Goal: Information Seeking & Learning: Compare options

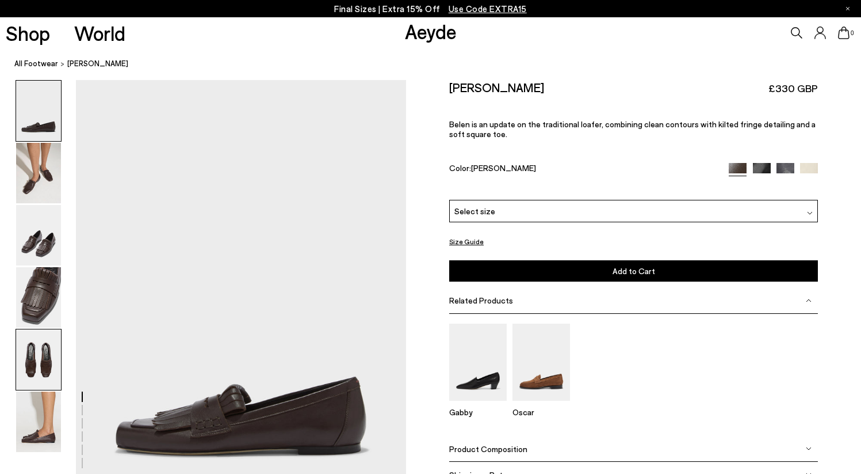
click at [48, 364] on img at bounding box center [38, 359] width 45 height 60
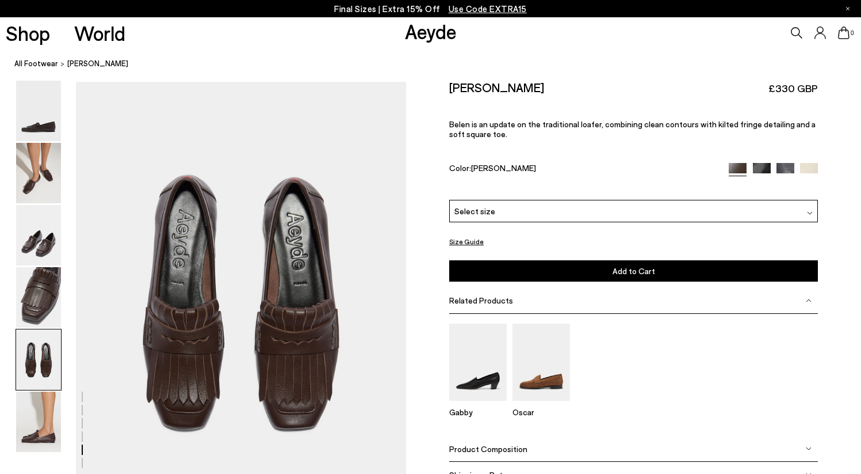
scroll to position [1770, 0]
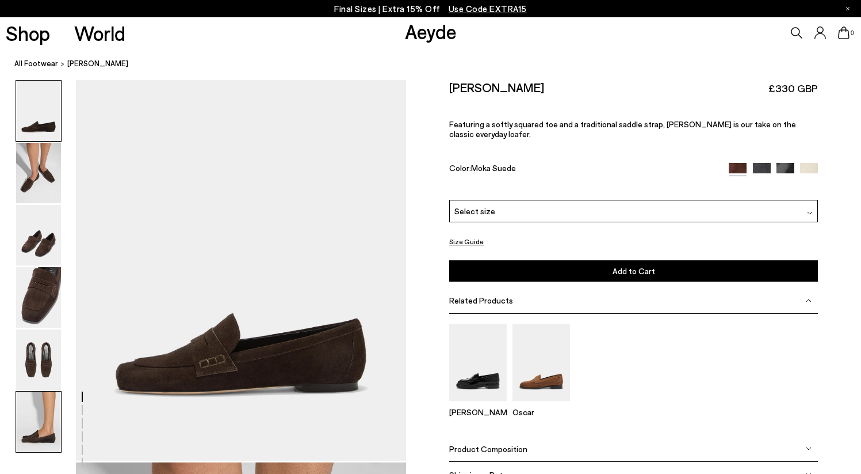
click at [39, 415] on img at bounding box center [38, 421] width 45 height 60
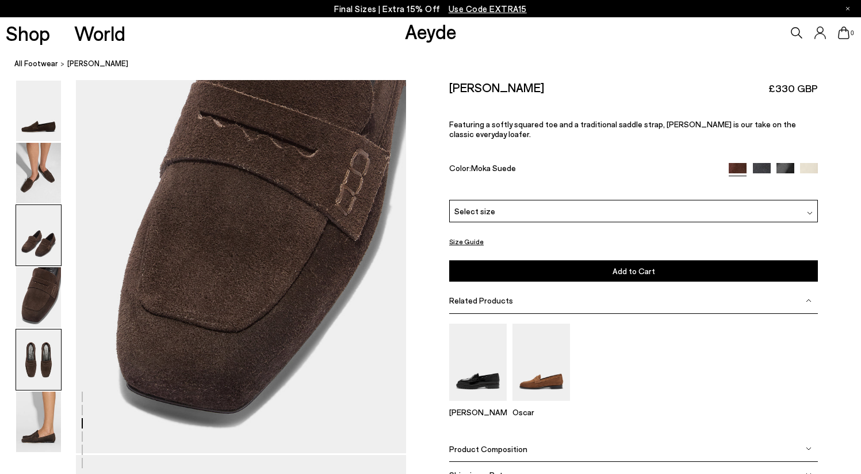
click at [36, 361] on img at bounding box center [38, 359] width 45 height 60
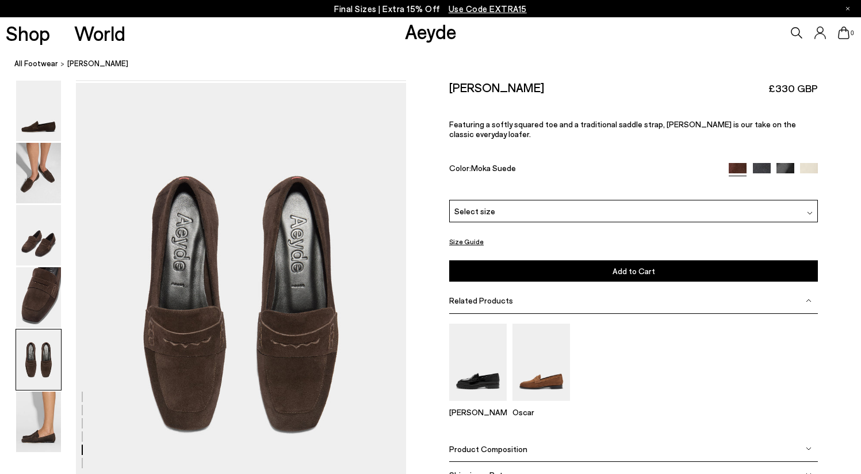
scroll to position [1770, 0]
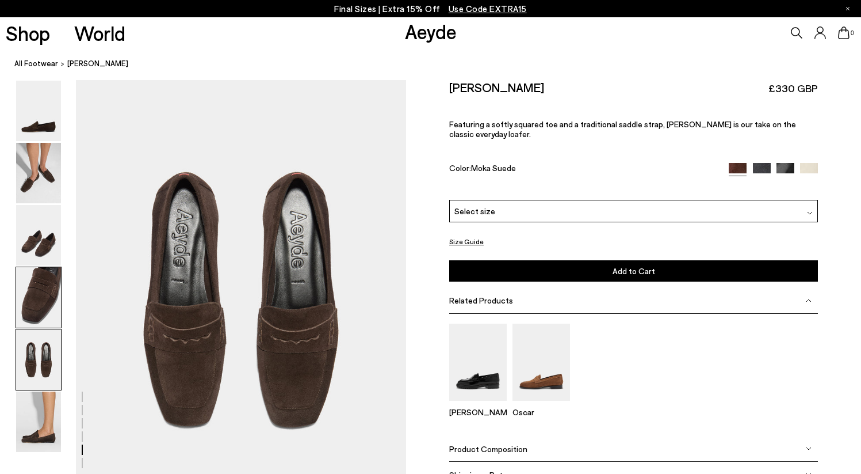
click at [40, 311] on img at bounding box center [38, 297] width 45 height 60
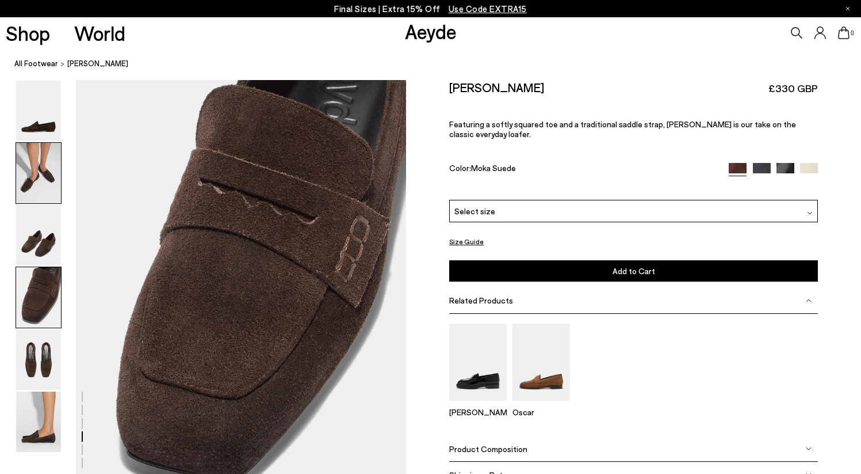
click at [40, 173] on img at bounding box center [38, 173] width 45 height 60
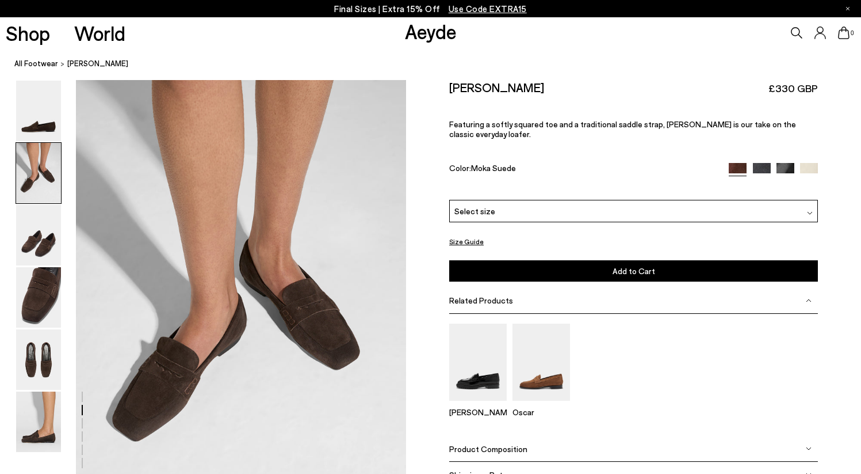
scroll to position [409, 0]
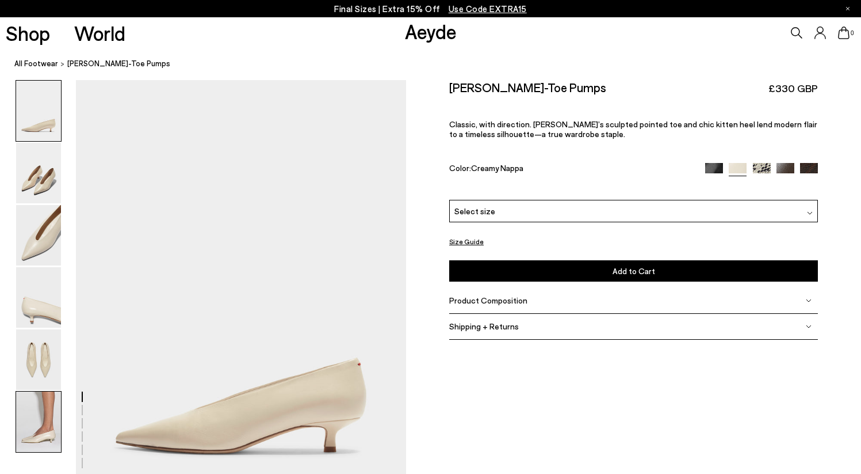
click at [39, 421] on img at bounding box center [38, 421] width 45 height 60
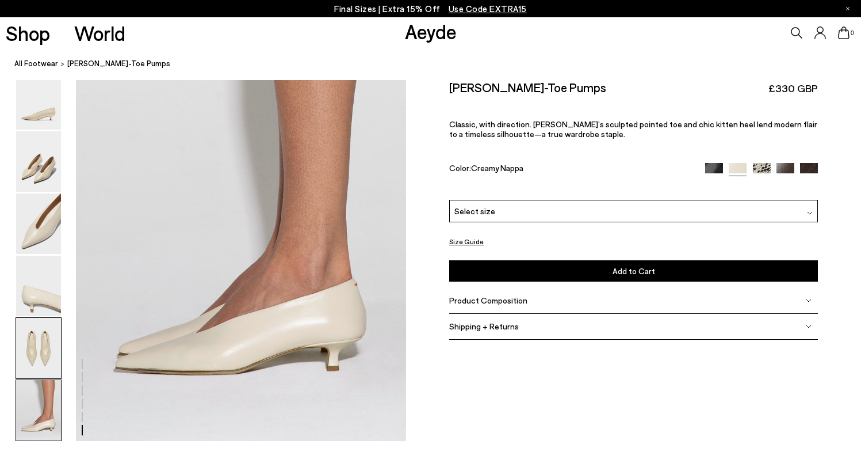
click at [45, 373] on img at bounding box center [38, 348] width 45 height 60
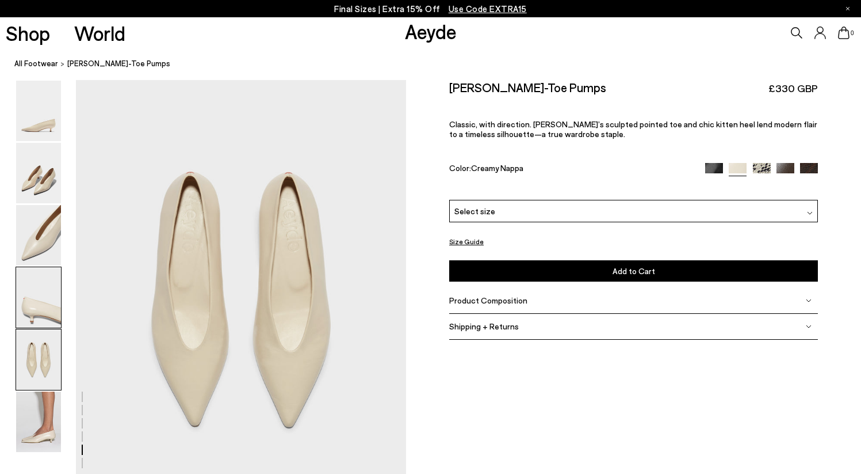
click at [48, 320] on img at bounding box center [38, 297] width 45 height 60
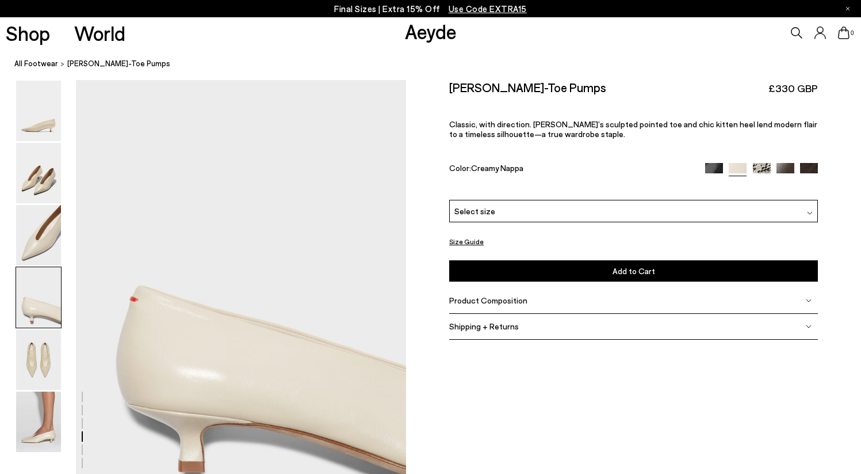
scroll to position [1327, 0]
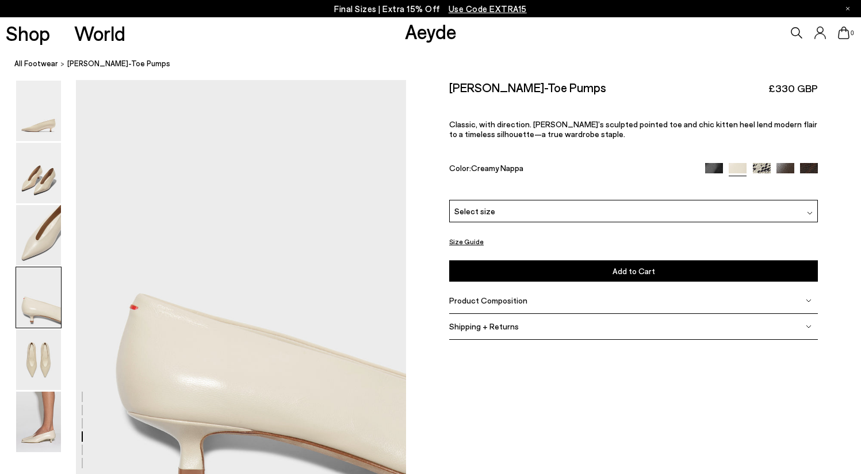
click at [769, 163] on img at bounding box center [762, 172] width 18 height 18
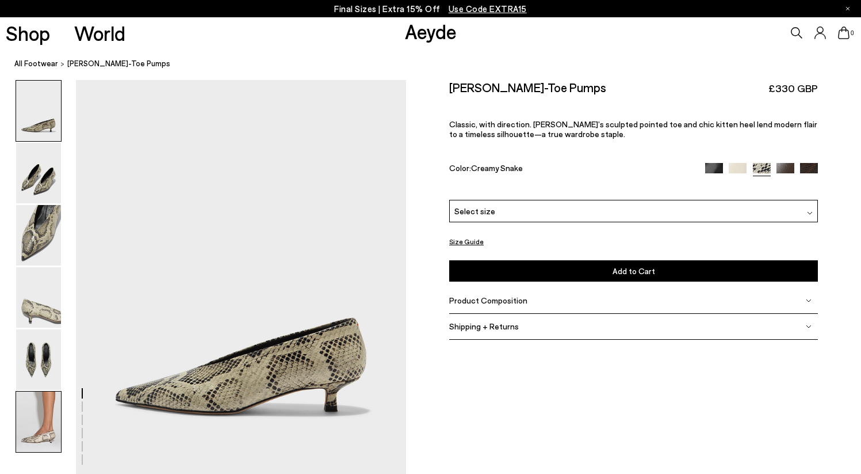
click at [29, 435] on img at bounding box center [38, 421] width 45 height 60
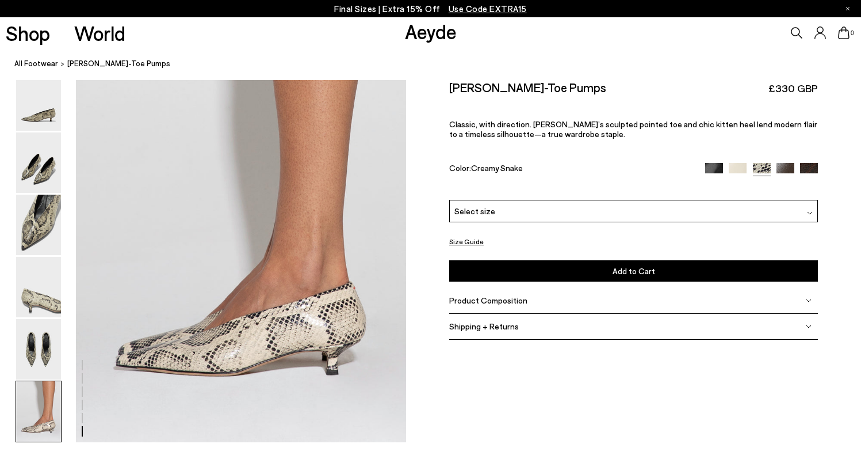
scroll to position [2244, 0]
click at [777, 163] on img at bounding box center [786, 172] width 18 height 18
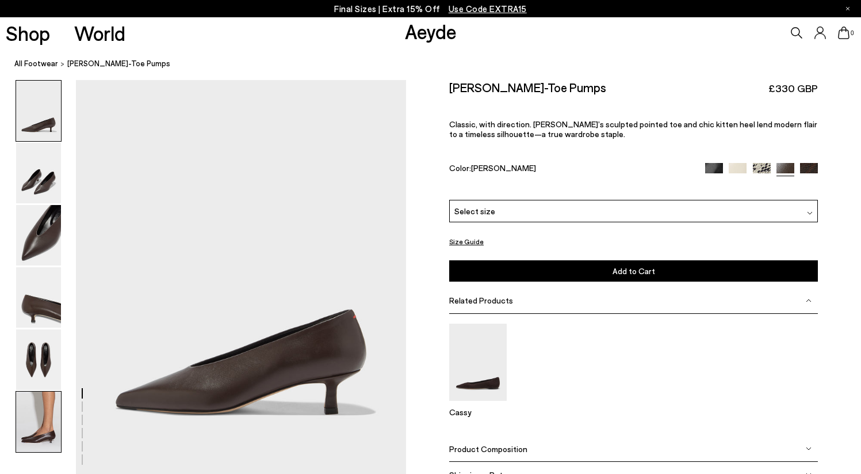
click at [56, 425] on img at bounding box center [38, 421] width 45 height 60
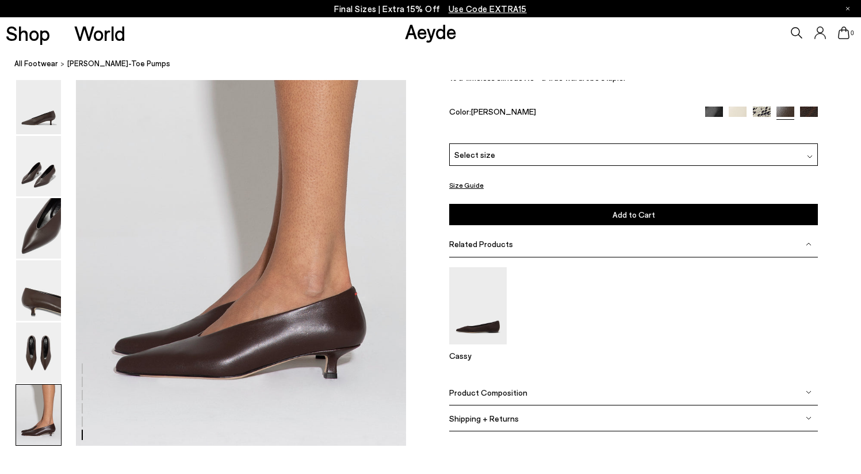
scroll to position [2244, 0]
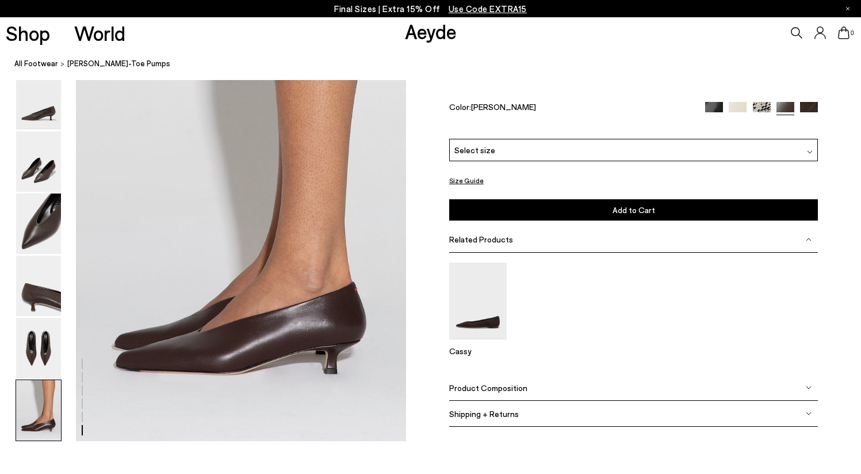
click at [713, 119] on img at bounding box center [714, 110] width 18 height 18
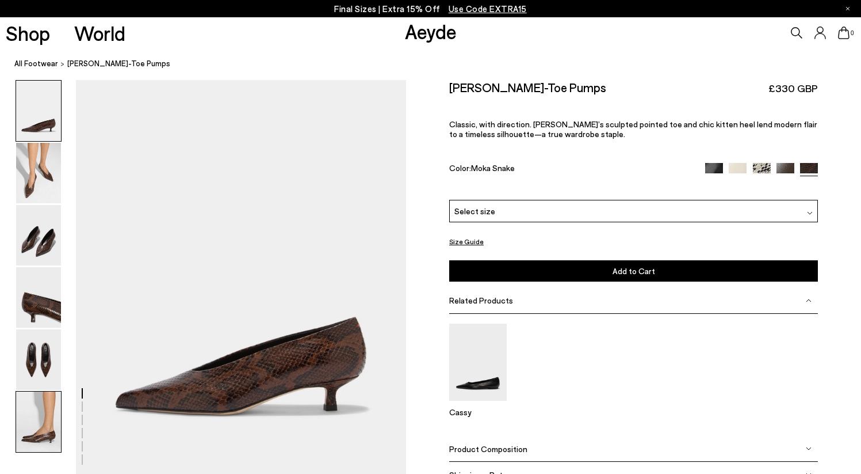
click at [39, 423] on img at bounding box center [38, 421] width 45 height 60
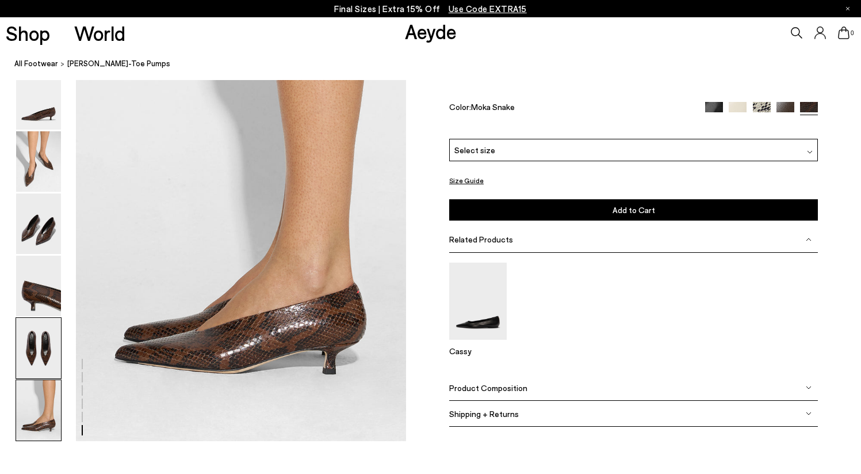
click at [36, 365] on img at bounding box center [38, 348] width 45 height 60
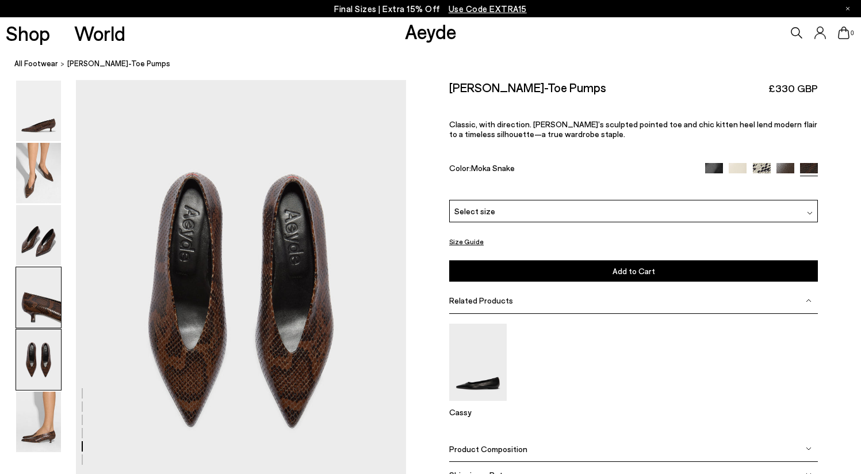
click at [45, 307] on img at bounding box center [38, 297] width 45 height 60
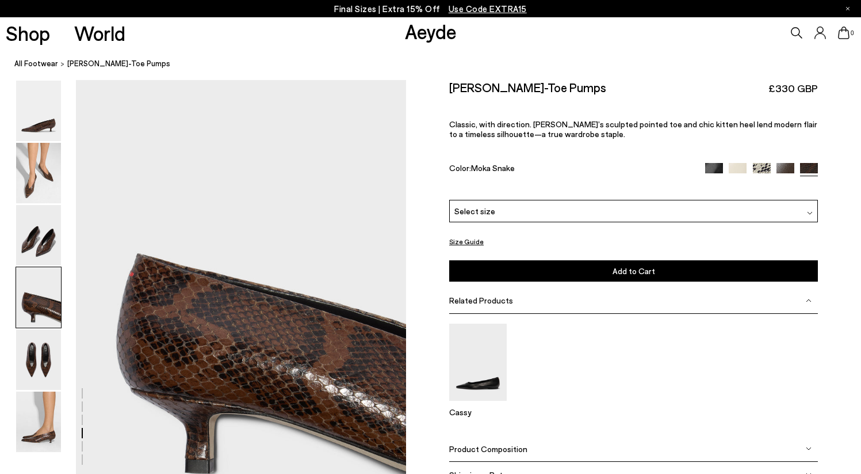
scroll to position [1281, 0]
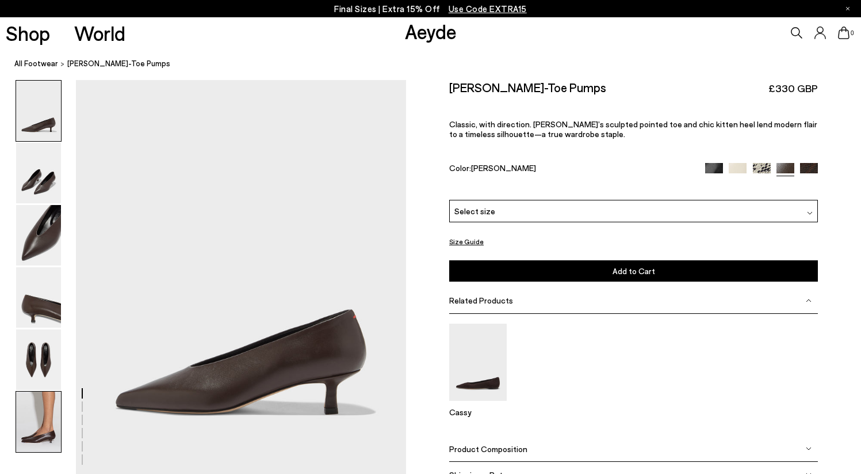
click at [39, 427] on img at bounding box center [38, 421] width 45 height 60
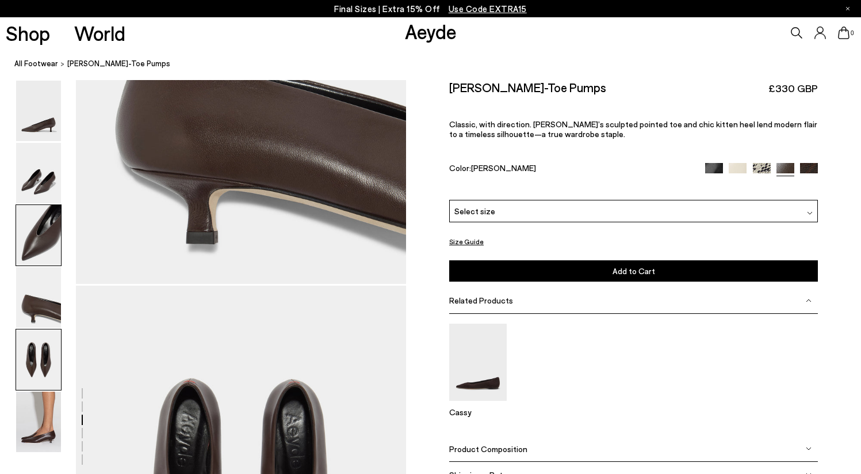
click at [49, 365] on img at bounding box center [38, 359] width 45 height 60
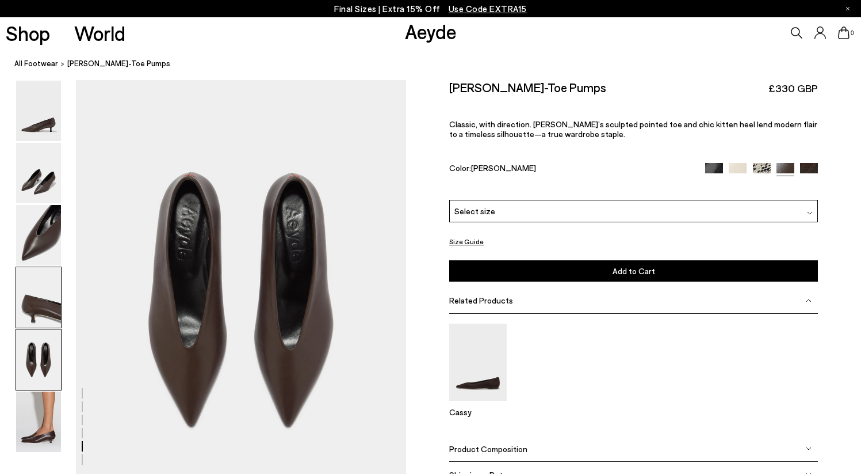
click at [47, 289] on img at bounding box center [38, 297] width 45 height 60
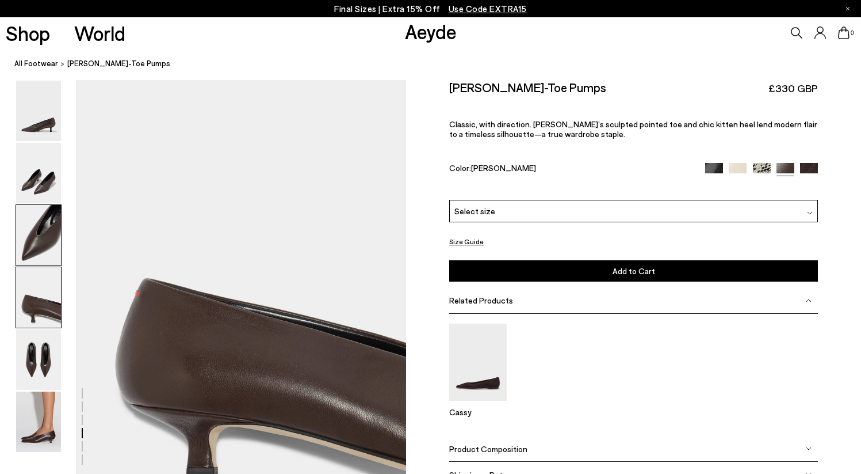
click at [48, 236] on img at bounding box center [38, 235] width 45 height 60
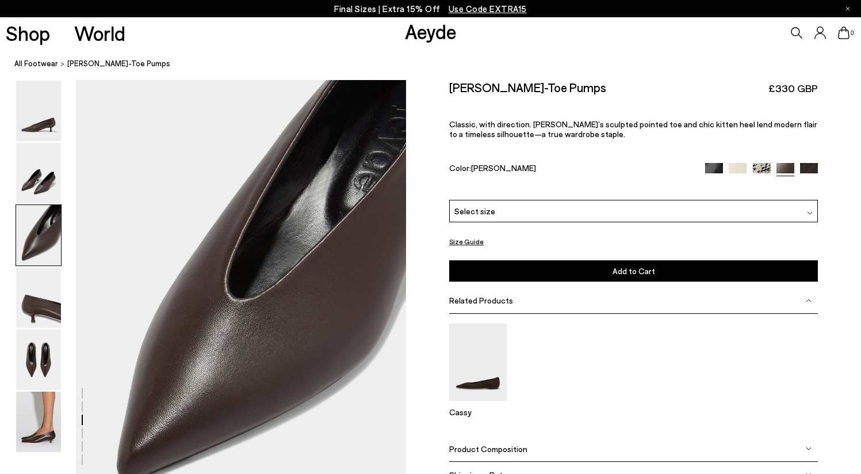
scroll to position [838, 0]
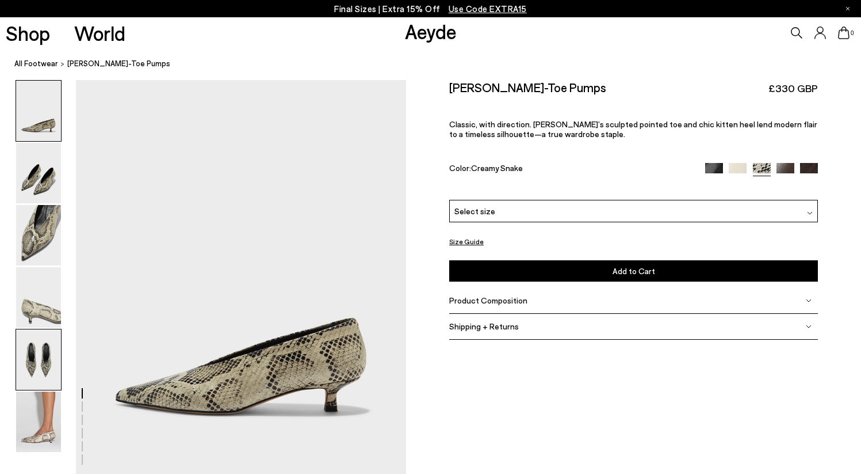
click at [30, 369] on img at bounding box center [38, 359] width 45 height 60
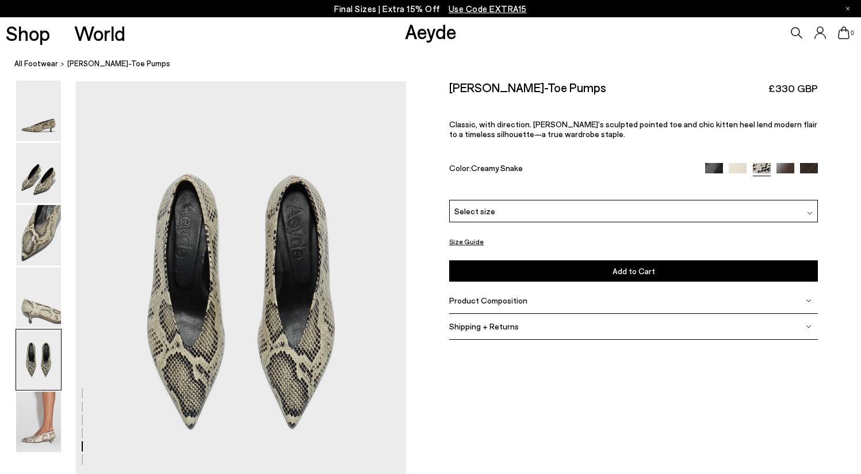
scroll to position [1723, 0]
click at [39, 299] on img at bounding box center [38, 297] width 45 height 60
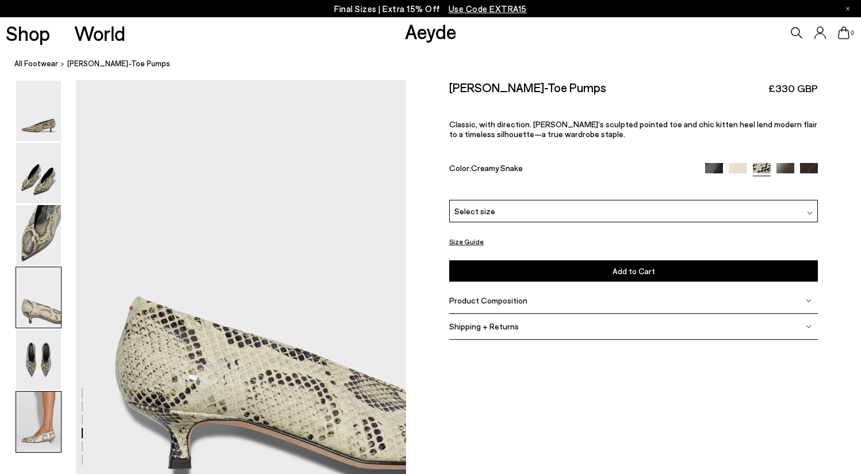
scroll to position [1281, 0]
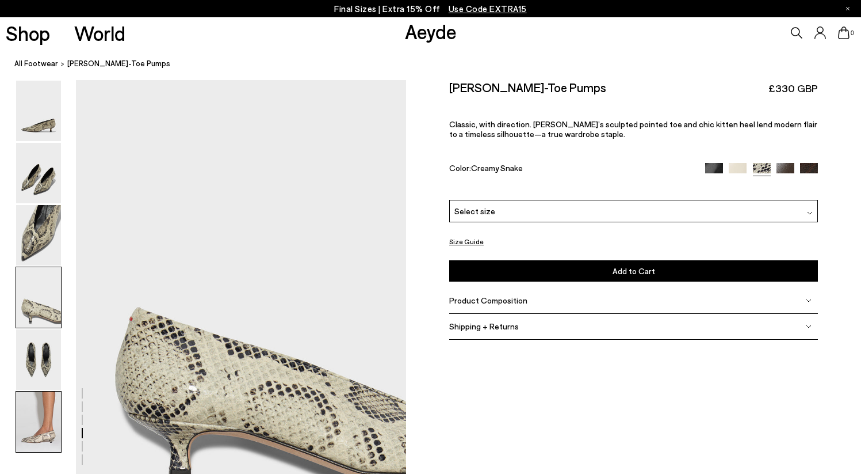
click at [34, 445] on img at bounding box center [38, 421] width 45 height 60
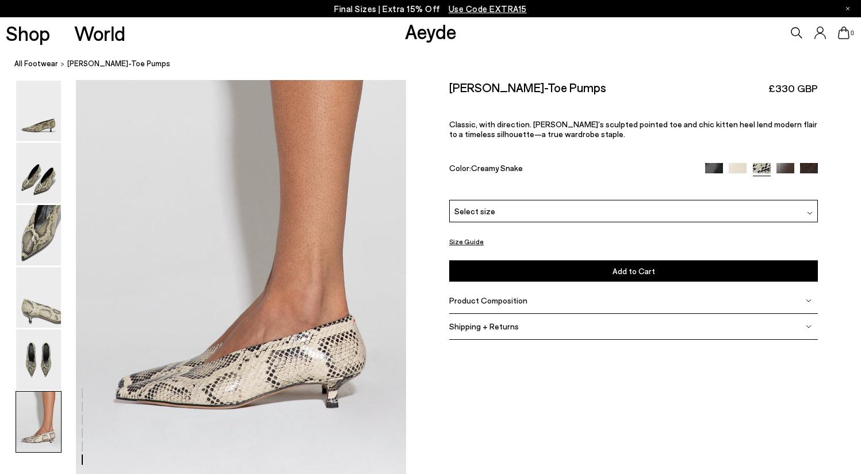
scroll to position [2228, 0]
